Goal: Task Accomplishment & Management: Manage account settings

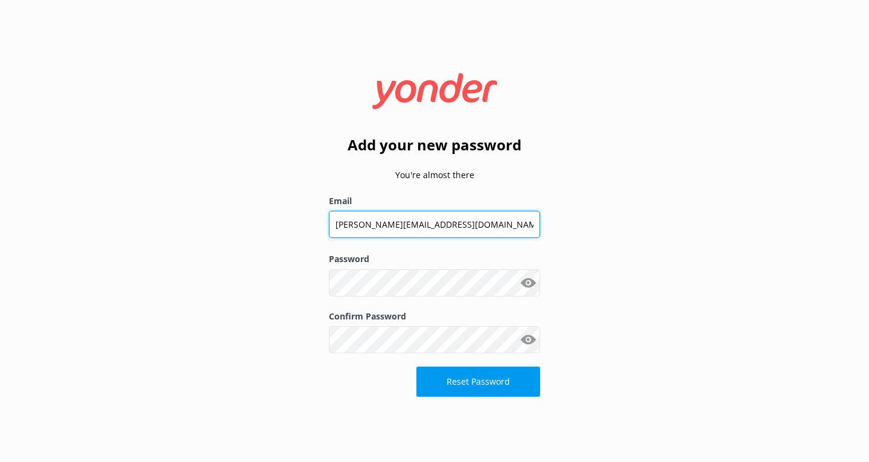
click at [417, 222] on input "[PERSON_NAME][EMAIL_ADDRESS][DOMAIN_NAME]" at bounding box center [434, 224] width 211 height 27
type input "[EMAIL_ADDRESS][DOMAIN_NAME]"
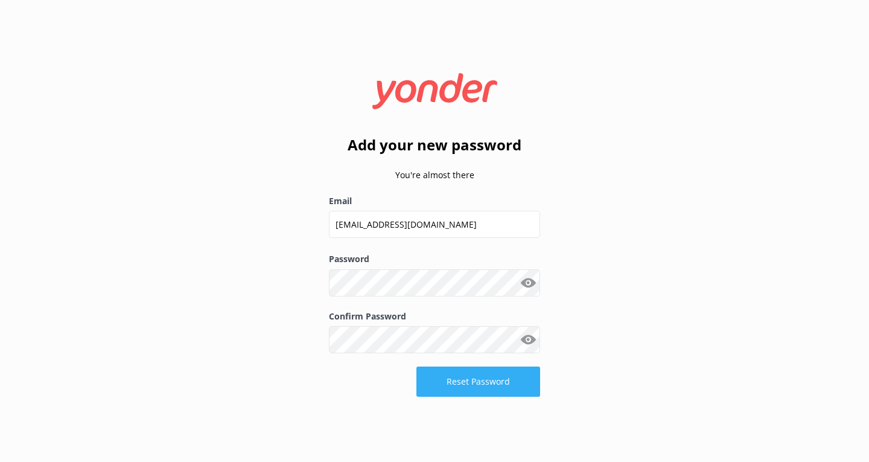
click at [472, 384] on button "Reset Password" at bounding box center [479, 382] width 124 height 30
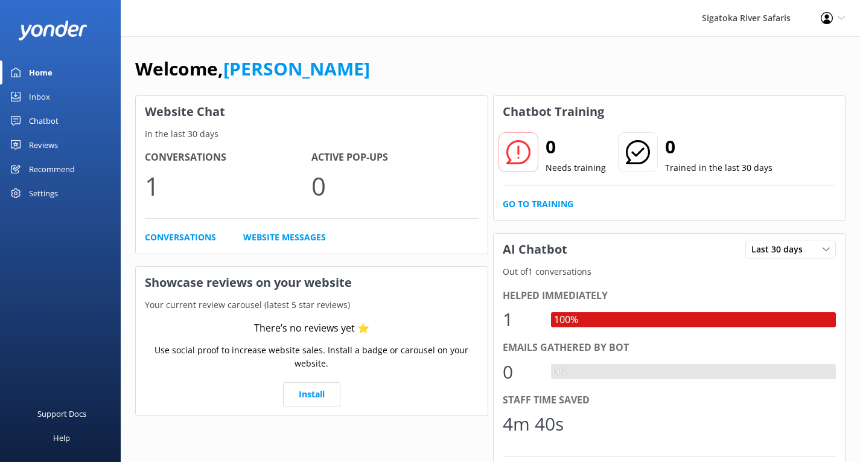
click at [43, 121] on div "Chatbot" at bounding box center [44, 121] width 30 height 24
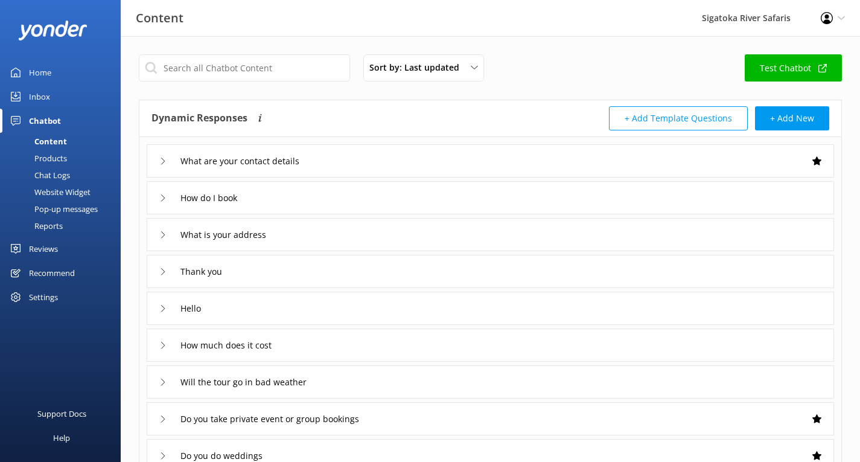
click at [161, 161] on icon at bounding box center [162, 161] width 7 height 7
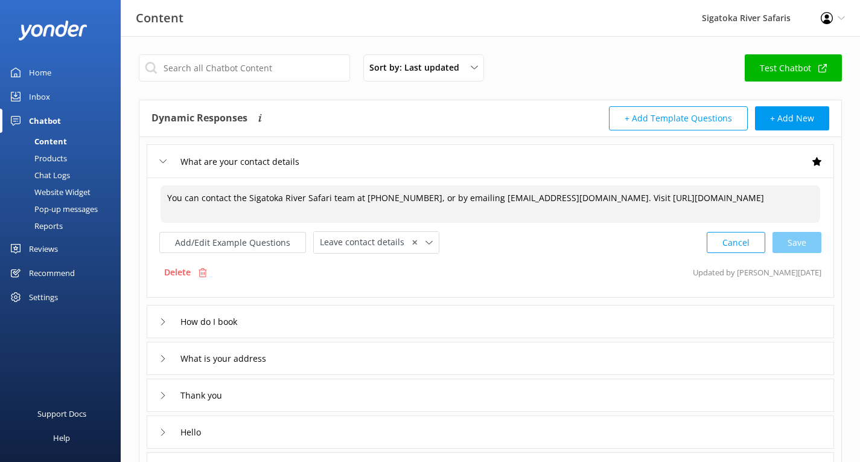
click at [752, 199] on textarea "You can contact the Sigatoka River Safari team at [PHONE_NUMBER], or by emailin…" at bounding box center [491, 203] width 660 height 37
click at [197, 215] on textarea "You can contact the Sigatoka River Safari team at [PHONE_NUMBER], or by emailin…" at bounding box center [491, 203] width 660 height 37
click at [167, 163] on div "What are your contact details" at bounding box center [236, 162] width 155 height 20
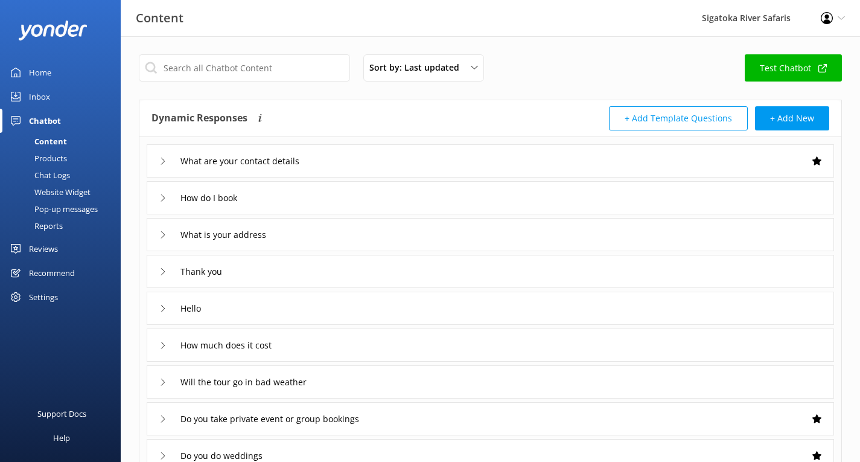
click at [162, 199] on icon at bounding box center [162, 197] width 7 height 7
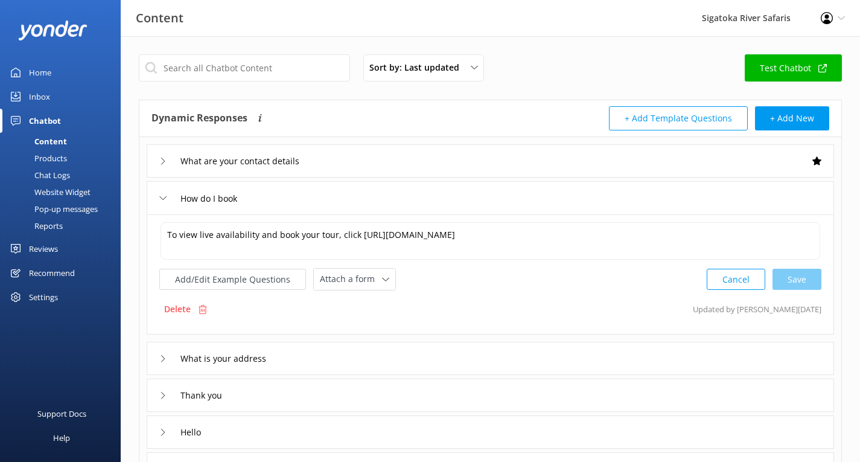
click at [164, 196] on icon at bounding box center [162, 197] width 7 height 7
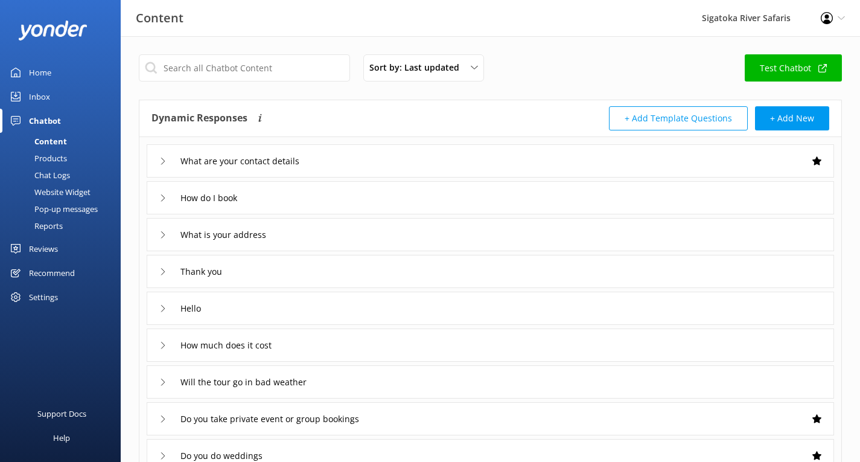
click at [41, 251] on div "Reviews" at bounding box center [43, 249] width 29 height 24
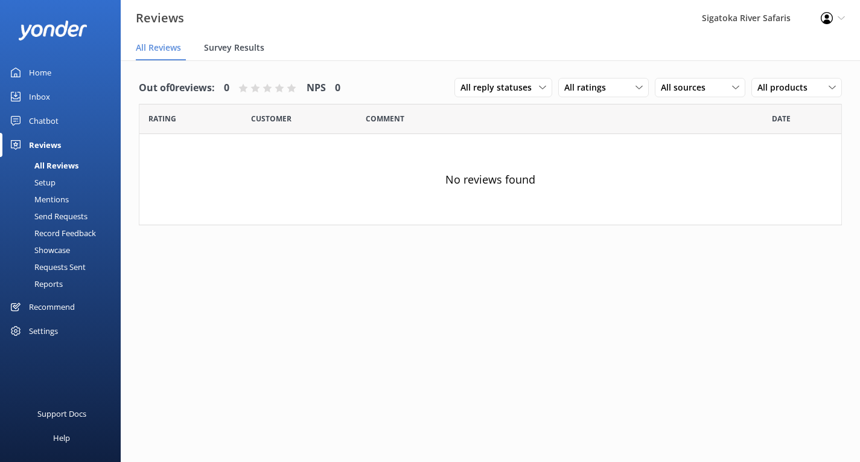
click at [237, 51] on span "Survey Results" at bounding box center [234, 48] width 60 height 12
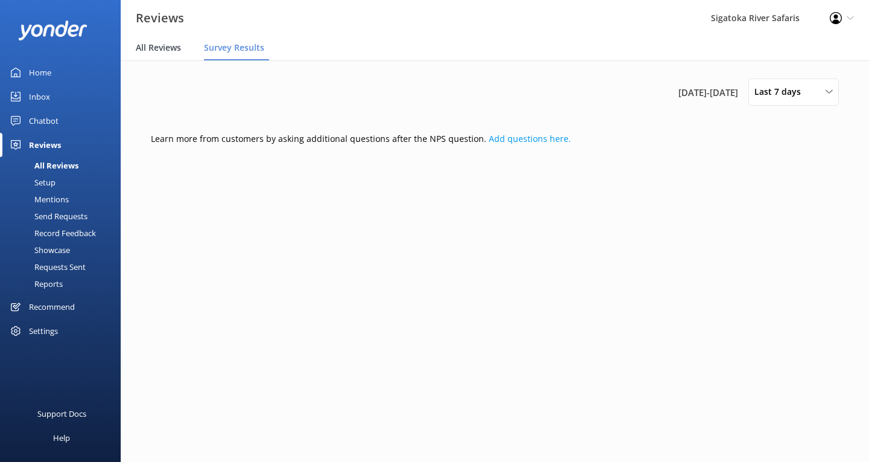
click at [158, 52] on span "All Reviews" at bounding box center [158, 48] width 45 height 12
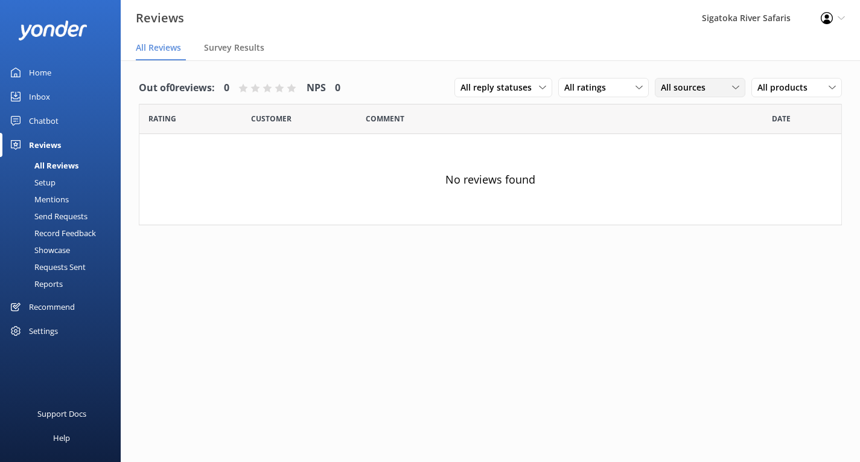
click at [716, 89] on div "All sources" at bounding box center [700, 87] width 85 height 13
click at [632, 89] on div "All ratings" at bounding box center [604, 87] width 85 height 13
click at [515, 87] on span "All reply statuses" at bounding box center [500, 87] width 78 height 13
click at [56, 303] on div "Recommend" at bounding box center [52, 307] width 46 height 24
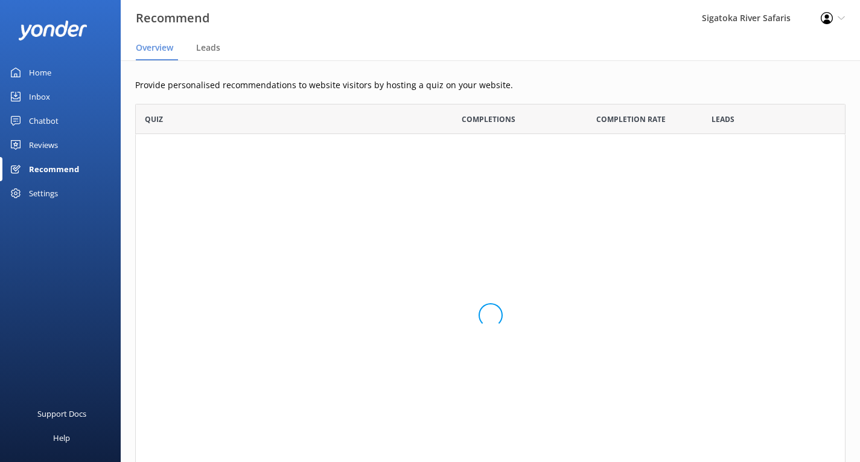
scroll to position [384, 702]
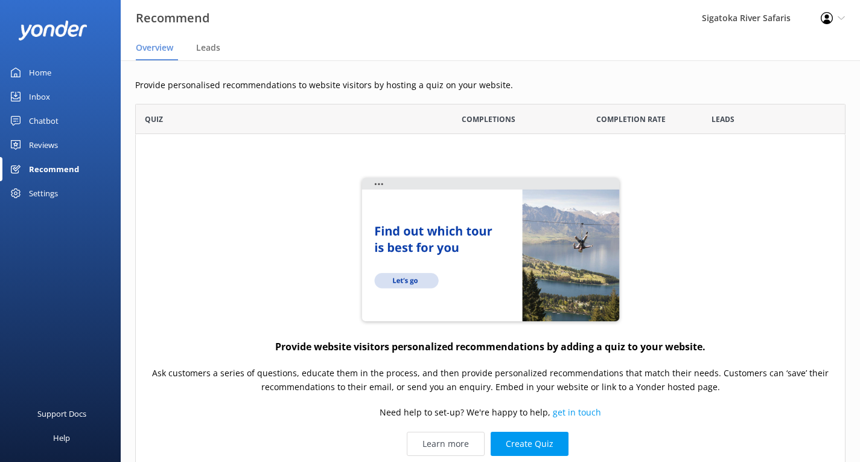
click at [46, 193] on div "Settings" at bounding box center [43, 193] width 29 height 24
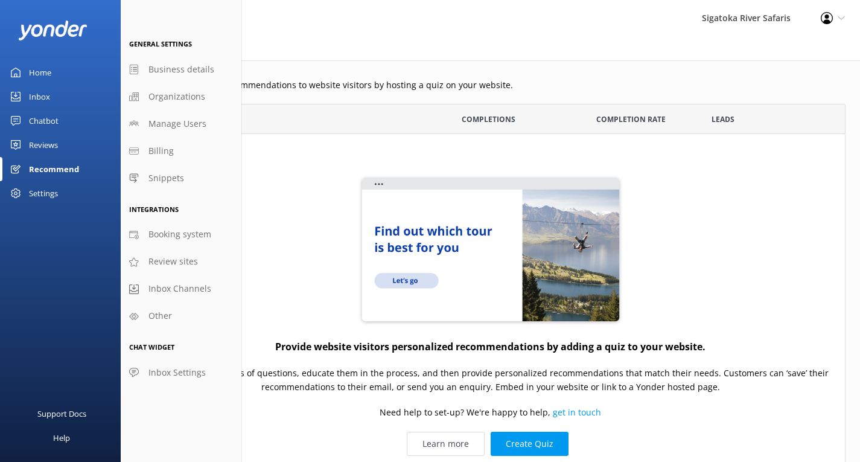
click at [34, 71] on div "Home" at bounding box center [40, 72] width 22 height 24
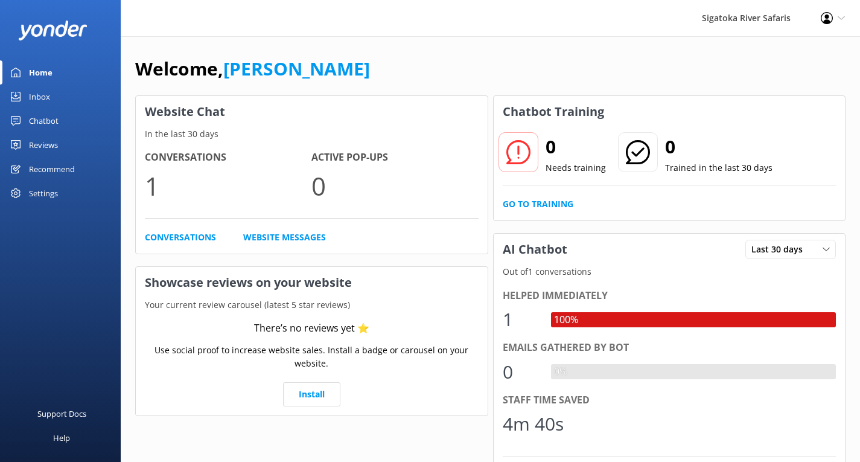
click at [842, 21] on icon at bounding box center [841, 17] width 7 height 7
click at [802, 53] on link "Profile Settings" at bounding box center [800, 52] width 121 height 30
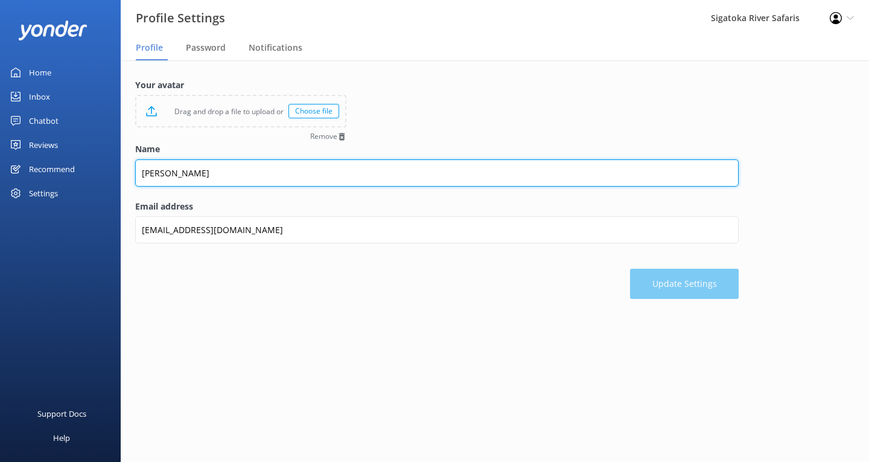
click at [215, 176] on input "[PERSON_NAME]" at bounding box center [437, 172] width 604 height 27
type input "[PERSON_NAME]"
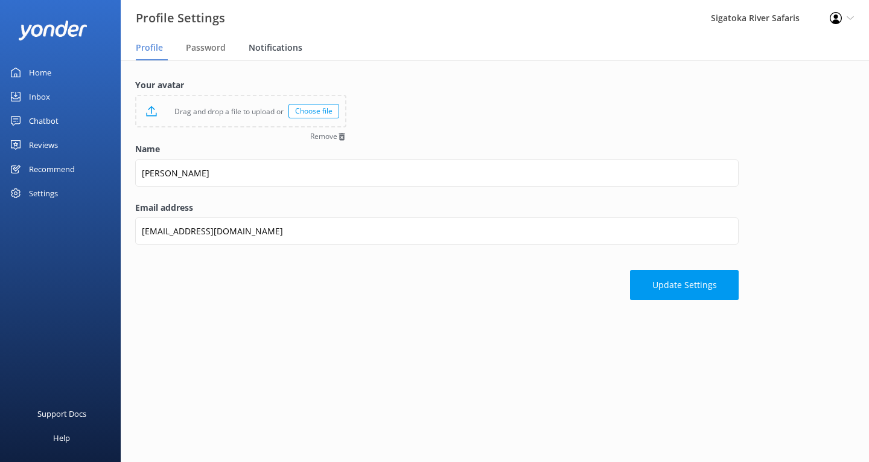
click at [256, 50] on span "Notifications" at bounding box center [276, 48] width 54 height 12
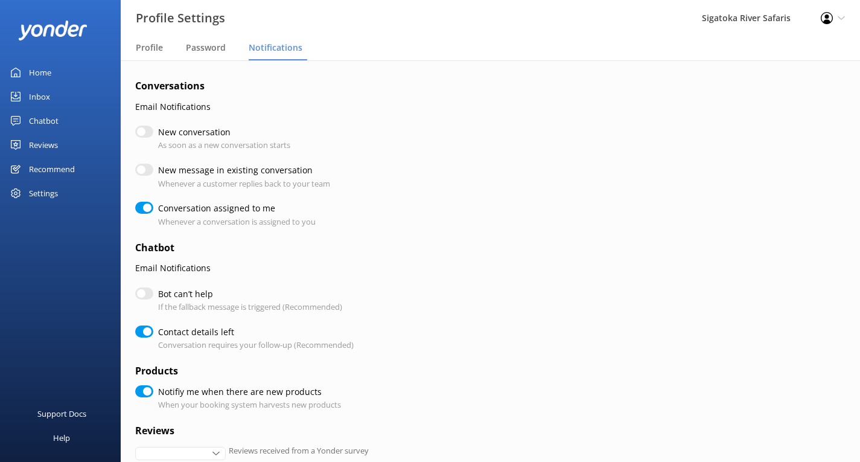
checkbox input "true"
click at [153, 43] on span "Profile" at bounding box center [149, 48] width 27 height 12
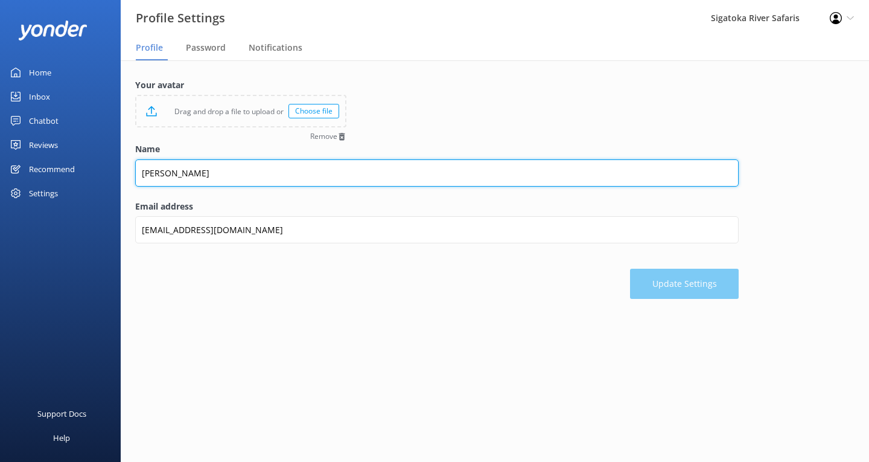
click at [201, 176] on input "[PERSON_NAME]" at bounding box center [437, 172] width 604 height 27
type input "[PERSON_NAME]"
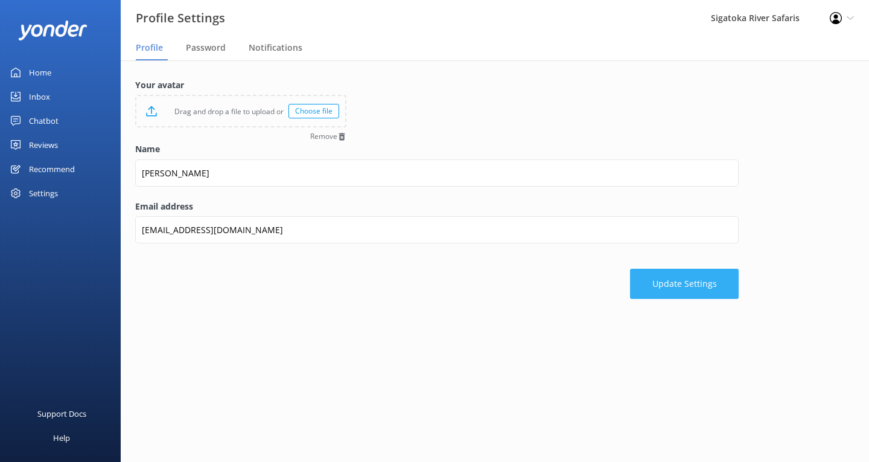
click at [697, 281] on button "Update Settings" at bounding box center [684, 284] width 109 height 30
